Goal: Information Seeking & Learning: Learn about a topic

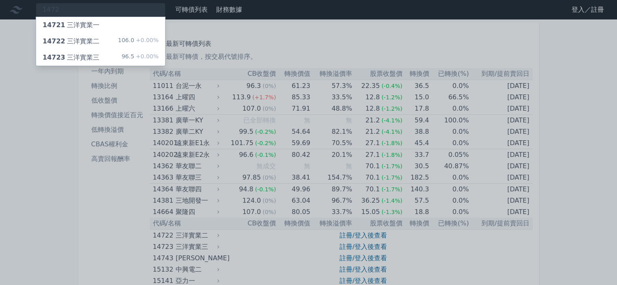
type input "1472"
click at [111, 17] on div "14721 三洋實業一" at bounding box center [100, 25] width 129 height 16
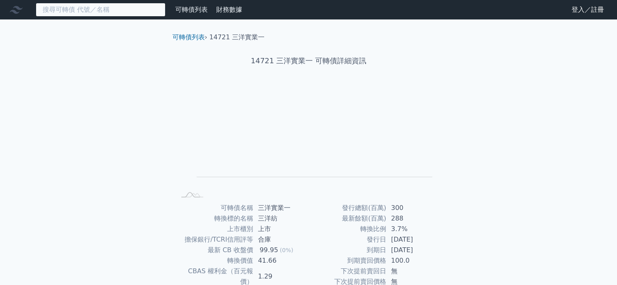
click at [101, 8] on input at bounding box center [101, 10] width 130 height 14
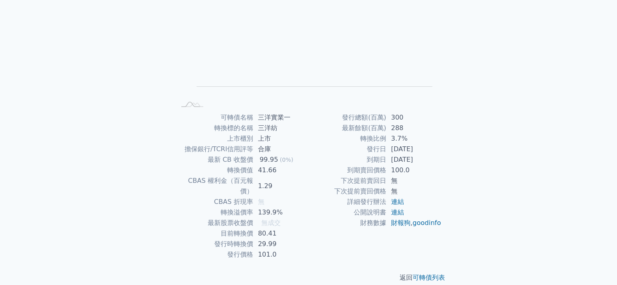
click at [406, 273] on p "返回 可轉債列表" at bounding box center [309, 278] width 286 height 10
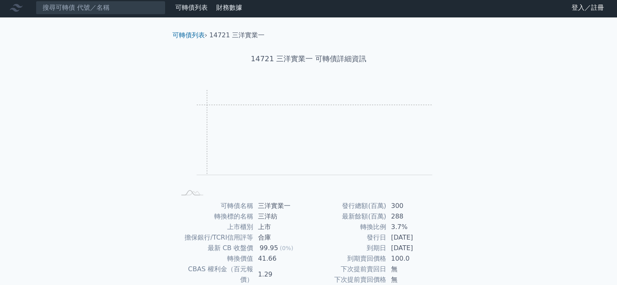
scroll to position [0, 0]
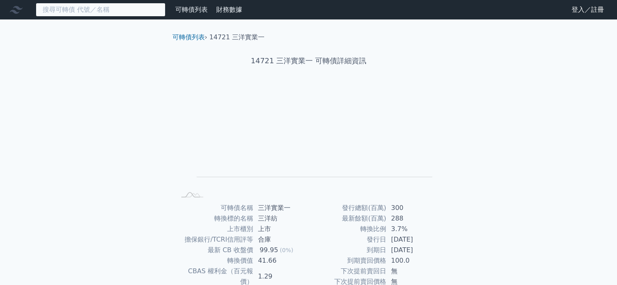
click at [93, 10] on input at bounding box center [101, 10] width 130 height 14
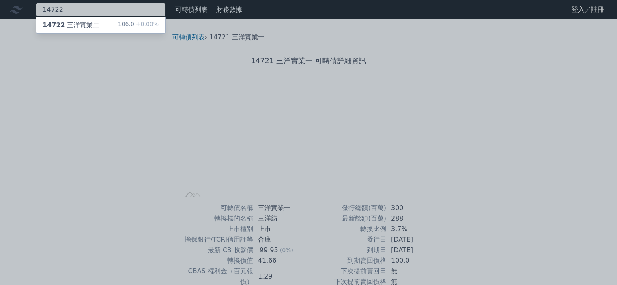
type input "14722"
click at [95, 27] on div "14722 三洋實業二" at bounding box center [71, 25] width 57 height 10
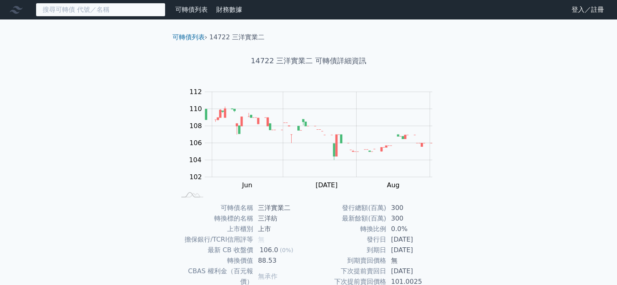
click at [145, 5] on input at bounding box center [101, 10] width 130 height 14
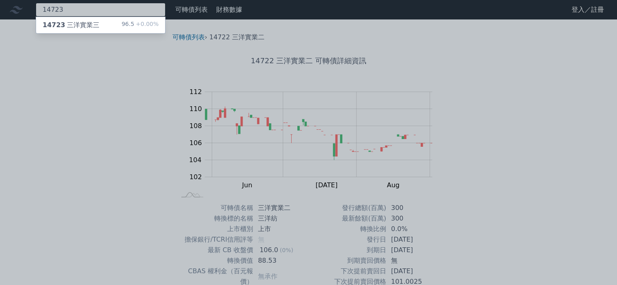
type input "14723"
click at [97, 21] on div "14723 三洋實業三 96.5 +0.00%" at bounding box center [100, 25] width 129 height 16
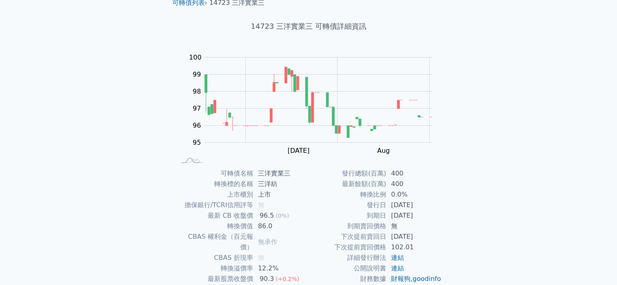
scroll to position [90, 0]
